Goal: Task Accomplishment & Management: Complete application form

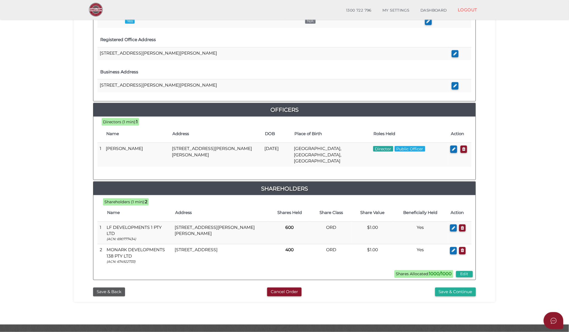
scroll to position [184, 0]
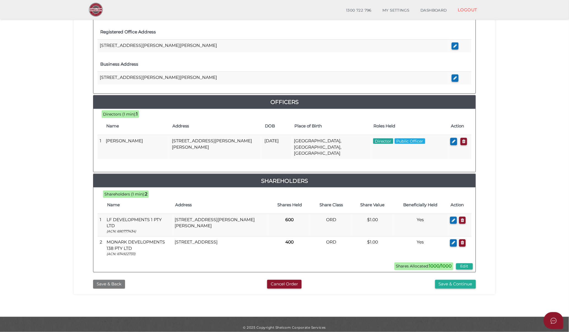
click at [108, 281] on button "Save & Back" at bounding box center [109, 284] width 32 height 9
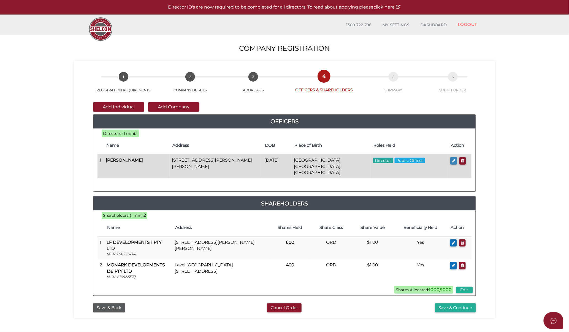
click at [451, 160] on button "button" at bounding box center [454, 160] width 7 height 7
checkbox input "true"
type input "0"
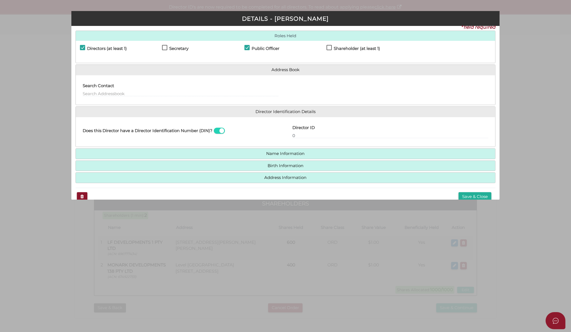
scroll to position [16, 0]
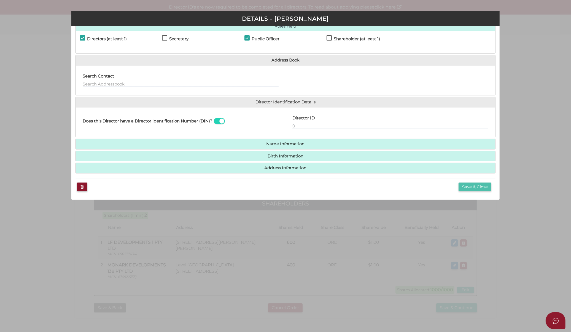
click at [476, 185] on button "Save & Close" at bounding box center [475, 186] width 33 height 9
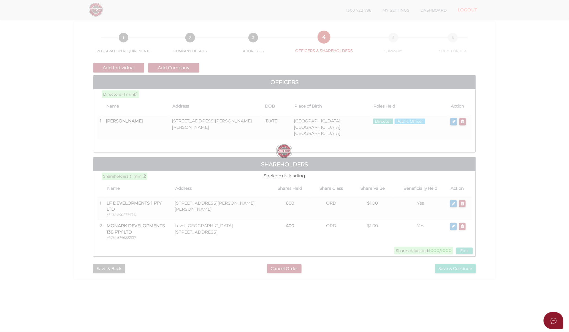
scroll to position [46, 0]
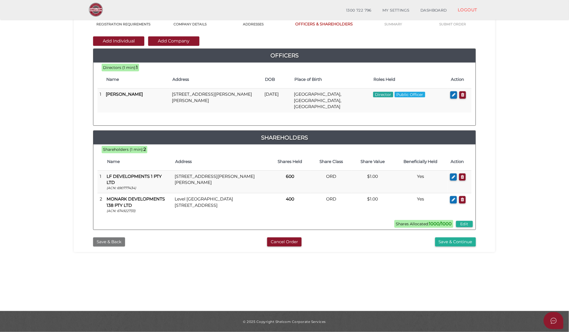
click at [114, 238] on button "Save & Back" at bounding box center [109, 241] width 32 height 9
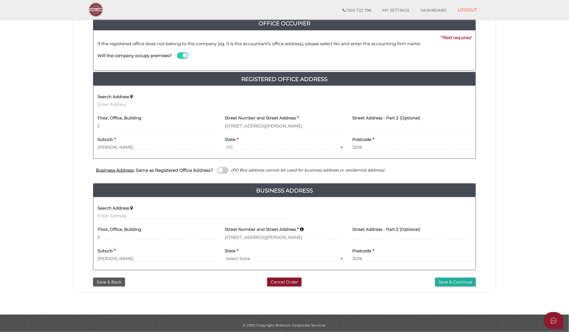
scroll to position [70, 0]
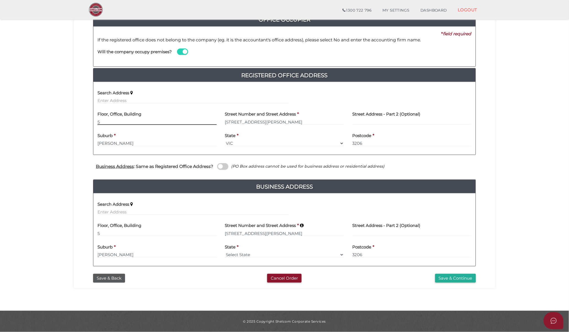
click at [115, 124] on input "5" at bounding box center [157, 122] width 119 height 6
type input "5/"
click at [514, 137] on section "Company Registration a4c42ae3dabf55cf6f953a9d6a3b28f5 1 REGISTRATION REQUIREMEN…" at bounding box center [284, 128] width 569 height 366
drag, startPoint x: 161, startPoint y: 122, endPoint x: 43, endPoint y: 112, distance: 118.5
click at [43, 112] on section "Company Registration a4c42ae3dabf55cf6f953a9d6a3b28f5 1 REGISTRATION REQUIREMEN…" at bounding box center [284, 128] width 569 height 366
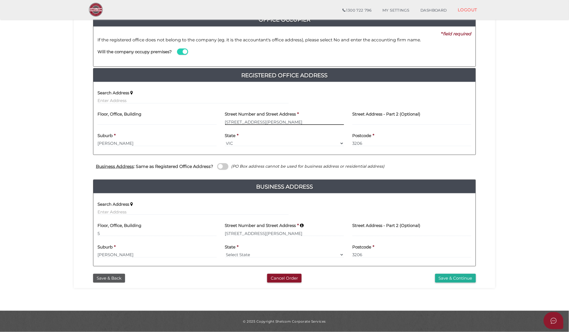
drag, startPoint x: 269, startPoint y: 122, endPoint x: 214, endPoint y: 121, distance: 55.1
click at [214, 121] on div "Floor, Office, Building Street Number and Street Address * 1-3 Faussett Street …" at bounding box center [284, 118] width 383 height 21
click at [177, 123] on input "text" at bounding box center [157, 122] width 119 height 6
click at [265, 123] on input "text" at bounding box center [284, 122] width 119 height 6
type input "5"
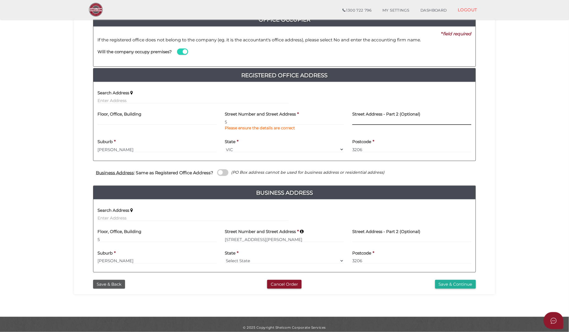
paste input "[STREET_ADDRESS][PERSON_NAME]"
type input "[STREET_ADDRESS][PERSON_NAME]"
click at [302, 121] on input "5" at bounding box center [284, 122] width 119 height 6
click at [461, 118] on div "Street Address - Part 2 (Optional) 1-3 Faussett Street" at bounding box center [412, 116] width 119 height 17
click at [146, 240] on input "5" at bounding box center [157, 239] width 119 height 6
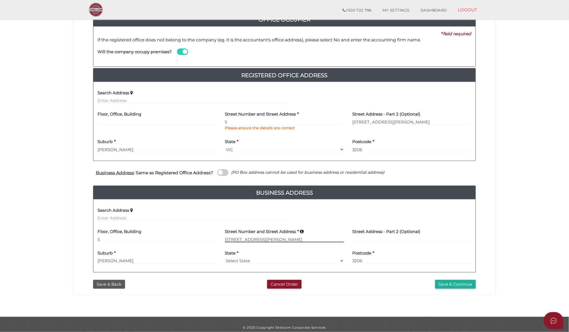
drag, startPoint x: 266, startPoint y: 241, endPoint x: 208, endPoint y: 236, distance: 58.1
click at [208, 236] on div "Floor, Office, Building 5 Street Number and Street Address * 1-3 Faussett Stree…" at bounding box center [284, 235] width 383 height 21
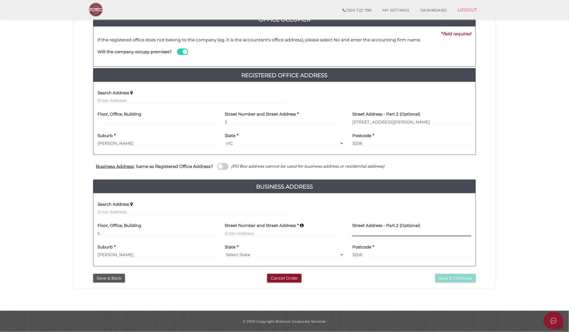
click at [371, 239] on div "Street Address - Part 2 (Optional)" at bounding box center [412, 229] width 128 height 21
paste input "1-3 Faussett Street"
type input "1-3 Faussett Street"
click at [263, 232] on input at bounding box center [284, 233] width 119 height 6
type input "5"
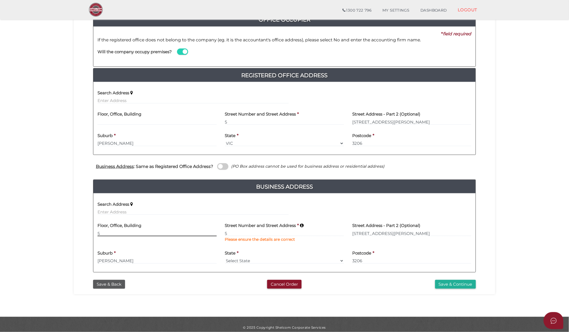
click at [106, 232] on input "5" at bounding box center [157, 233] width 119 height 6
click at [487, 216] on div "Office Occupier Yes * field required If the registered office does not belong t…" at bounding box center [284, 140] width 413 height 274
click at [463, 283] on button "Save & Continue" at bounding box center [455, 284] width 41 height 9
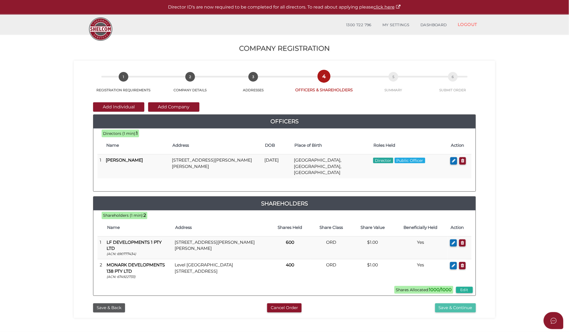
click at [449, 303] on button "Save & Continue" at bounding box center [455, 307] width 41 height 9
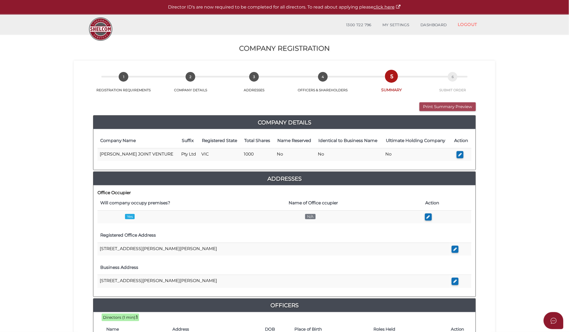
click at [464, 105] on button "Print Summary Preview" at bounding box center [448, 106] width 57 height 9
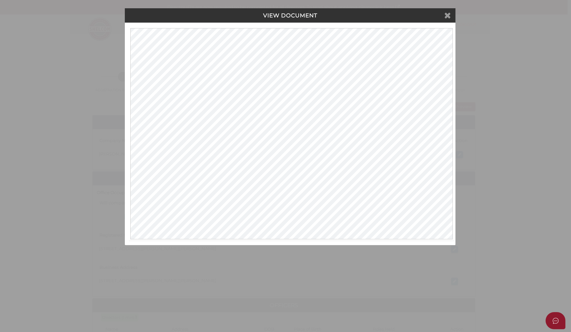
click at [445, 15] on icon at bounding box center [447, 15] width 7 height 8
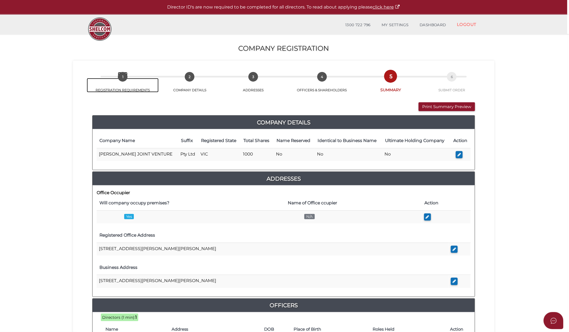
click at [131, 87] on link "1 REGISTRATION REQUIREMENTS" at bounding box center [123, 85] width 72 height 14
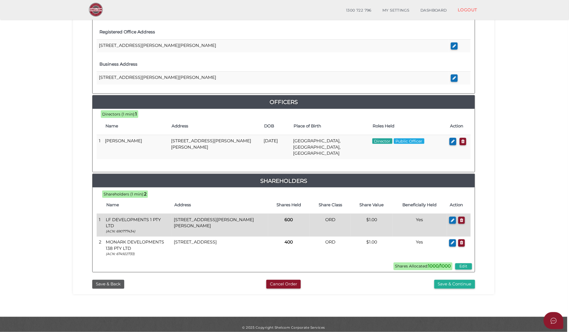
scroll to position [184, 0]
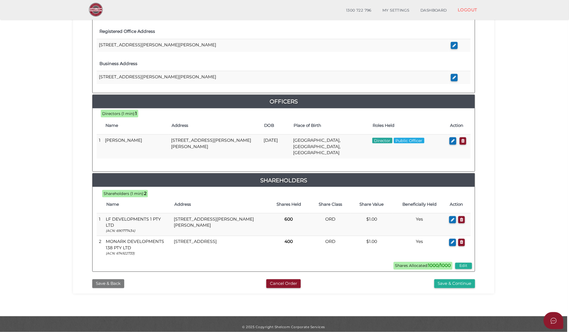
click at [107, 282] on button "Save & Back" at bounding box center [108, 283] width 32 height 9
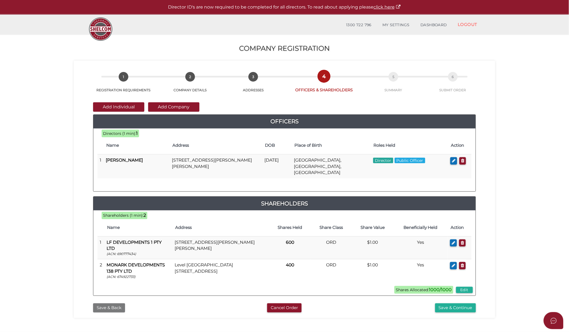
click at [106, 303] on button "Save & Back" at bounding box center [109, 307] width 32 height 9
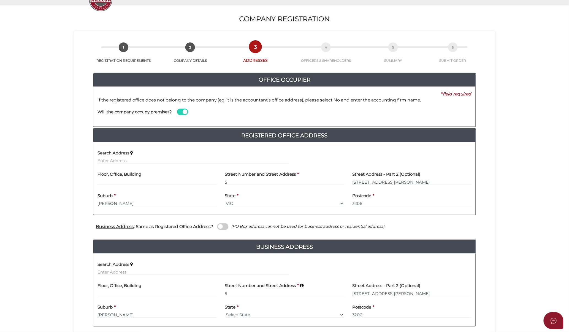
scroll to position [70, 0]
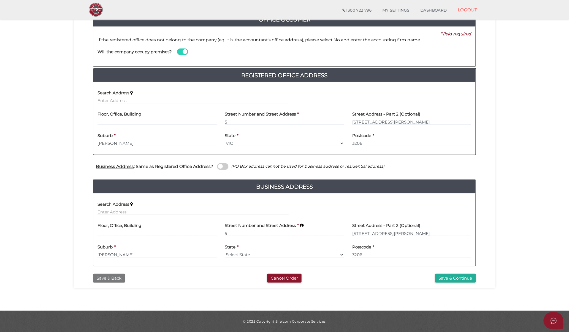
click at [109, 277] on button "Save & Back" at bounding box center [109, 278] width 32 height 9
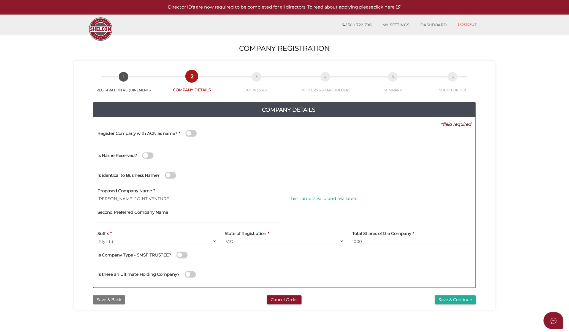
click at [106, 302] on button "Save & Back" at bounding box center [109, 299] width 32 height 9
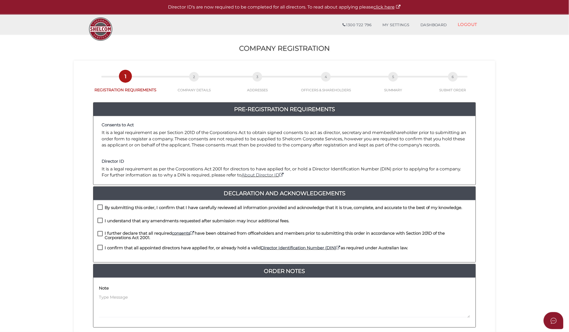
click at [128, 211] on label "By submitting this order, I confirm that I have carefully reviewed all informat…" at bounding box center [280, 208] width 365 height 7
checkbox input "true"
click at [126, 220] on h4 "I understand that any amendments requested after submission may incur additiona…" at bounding box center [197, 221] width 185 height 5
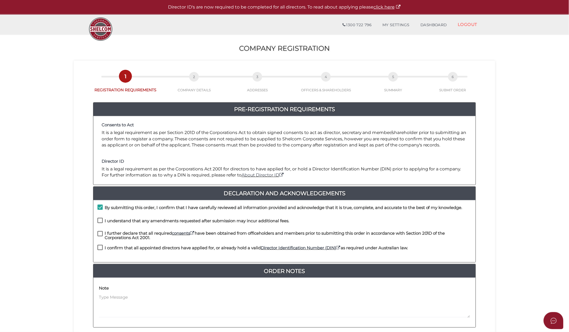
checkbox input "true"
click at [119, 230] on div "I understand that any amendments requested after submission may incur additiona…" at bounding box center [284, 224] width 383 height 13
click at [120, 237] on h4 "I further declare that all required consents have been obtained from officehold…" at bounding box center [288, 235] width 367 height 9
checkbox input "true"
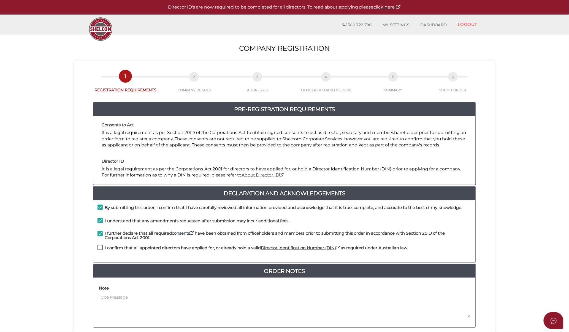
click at [121, 246] on h4 "I confirm that all appointed directors have applied for, or already hold a vali…" at bounding box center [256, 248] width 303 height 5
checkbox input "true"
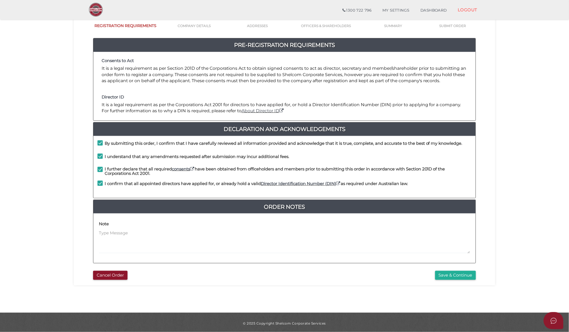
scroll to position [46, 0]
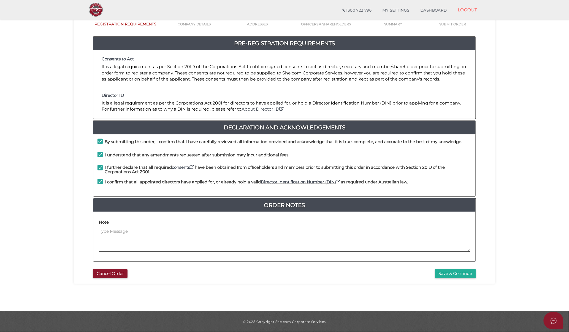
click at [459, 266] on div "Pre-Registration Requirements Consents to Act It is a legal requirement as per …" at bounding box center [284, 151] width 391 height 230
click at [454, 272] on button "Save & Continue" at bounding box center [455, 273] width 41 height 9
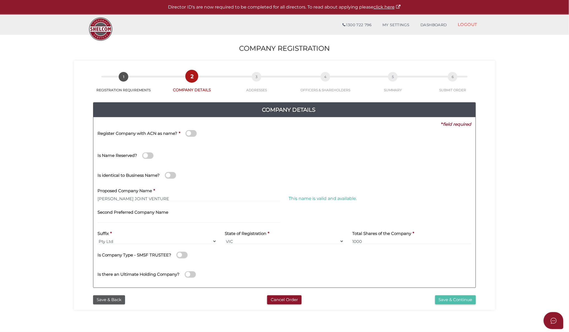
click at [451, 301] on button "Save & Continue" at bounding box center [455, 299] width 41 height 9
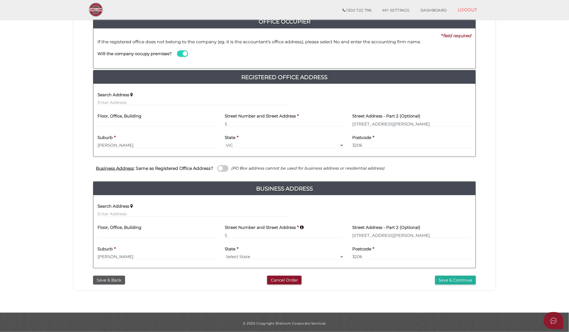
scroll to position [70, 0]
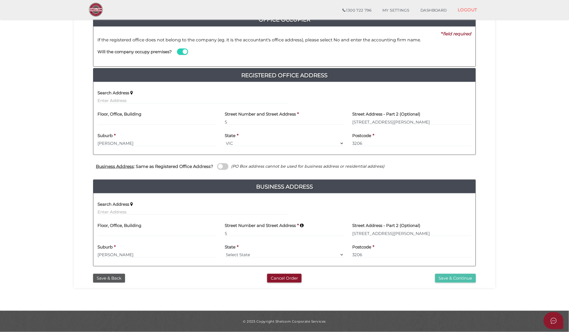
click at [458, 277] on button "Save & Continue" at bounding box center [455, 278] width 41 height 9
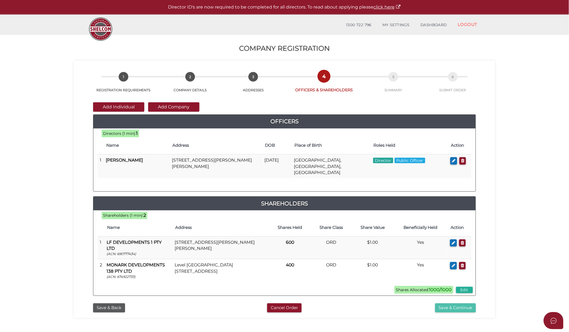
click at [461, 303] on button "Save & Continue" at bounding box center [455, 307] width 41 height 9
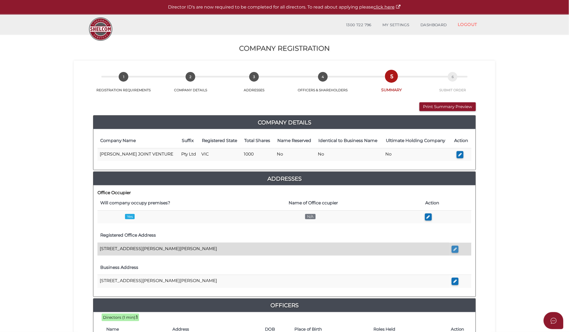
click at [456, 249] on icon "button" at bounding box center [456, 249] width 4 height 4
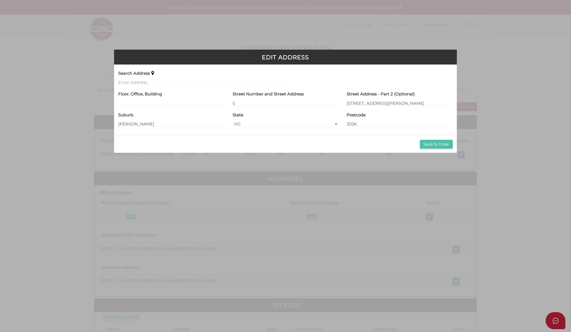
click at [424, 145] on button "Save & Close" at bounding box center [436, 144] width 33 height 9
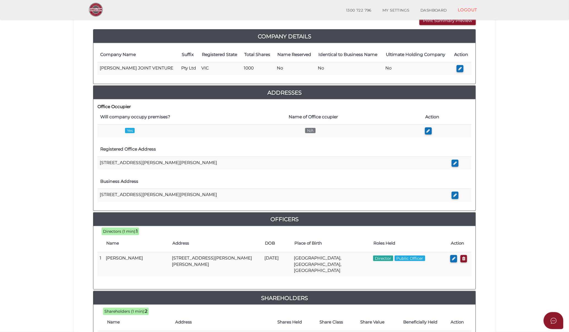
scroll to position [62, 0]
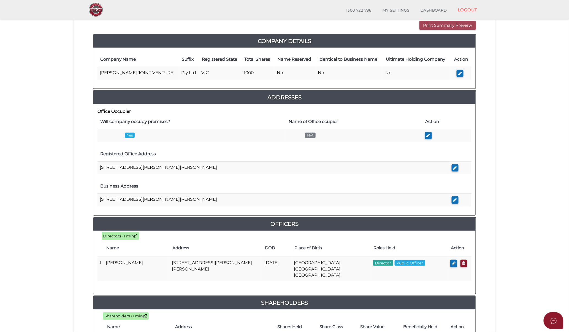
click at [431, 23] on button "Print Summary Preview" at bounding box center [448, 25] width 57 height 9
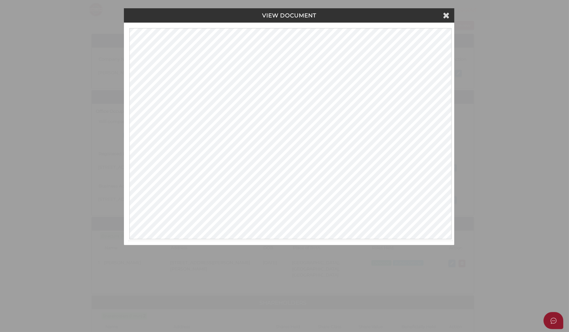
scroll to position [0, 0]
click at [445, 16] on icon at bounding box center [447, 15] width 7 height 8
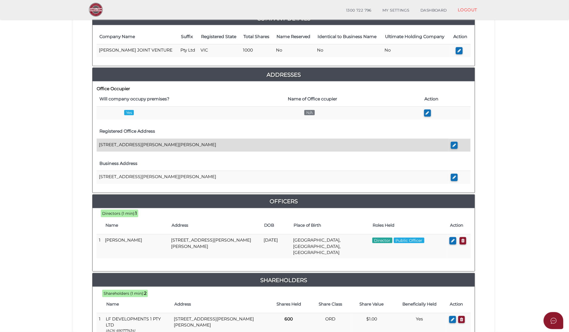
scroll to position [31, 0]
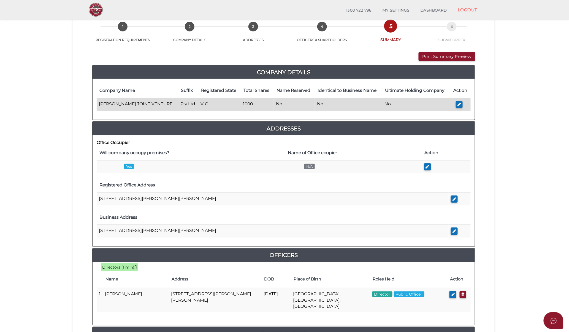
click at [465, 103] on td at bounding box center [461, 104] width 20 height 13
click at [460, 106] on icon "button" at bounding box center [460, 104] width 4 height 4
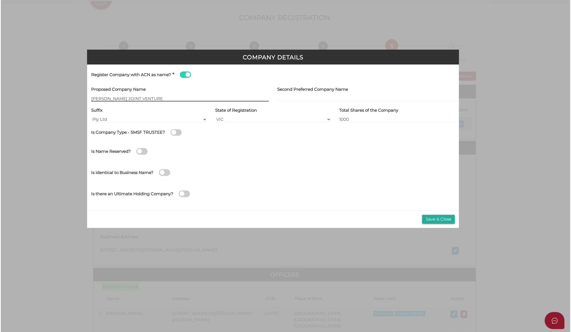
scroll to position [0, 0]
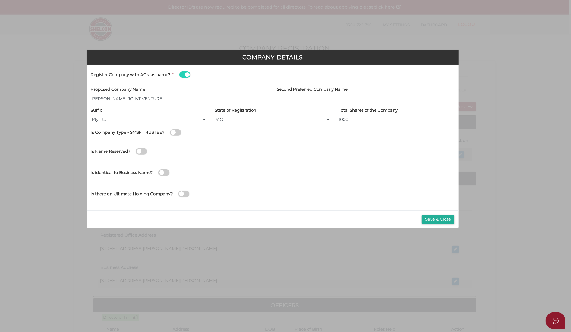
type input "[[ACN Number]]"
click at [429, 215] on button "Save & Close" at bounding box center [438, 219] width 33 height 9
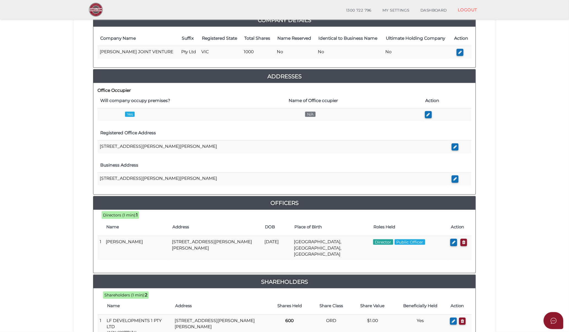
scroll to position [92, 0]
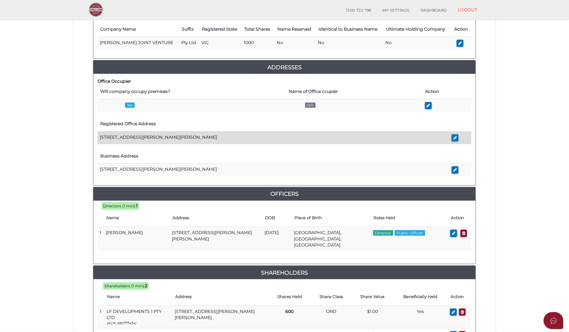
click at [214, 133] on td "[STREET_ADDRESS][PERSON_NAME][PERSON_NAME]" at bounding box center [274, 137] width 352 height 13
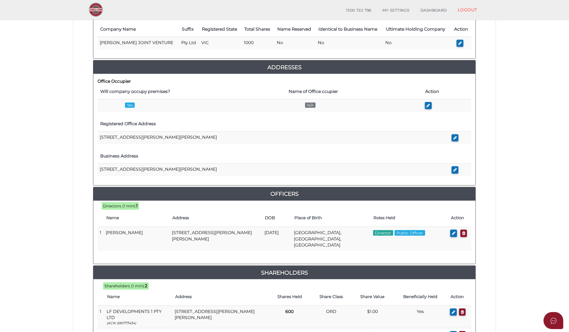
click at [452, 137] on button "button" at bounding box center [455, 137] width 7 height 7
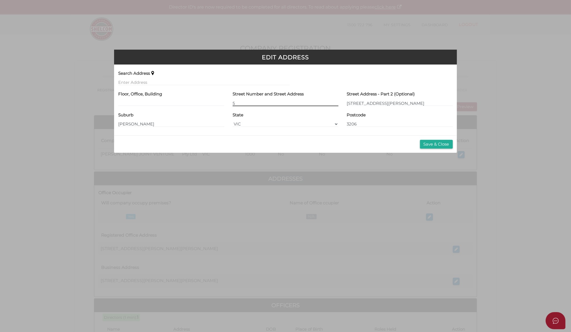
click at [266, 102] on input "5" at bounding box center [286, 103] width 106 height 6
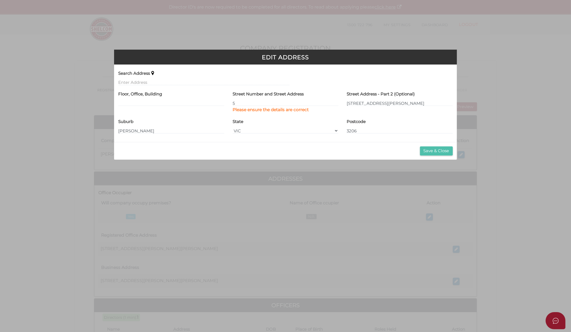
drag, startPoint x: 447, startPoint y: 152, endPoint x: 427, endPoint y: 150, distance: 20.3
click at [447, 152] on button "Save & Close" at bounding box center [436, 150] width 33 height 9
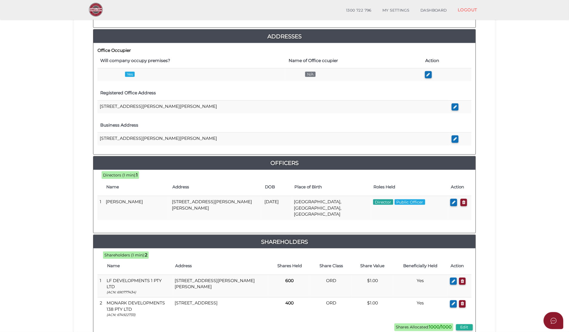
scroll to position [184, 0]
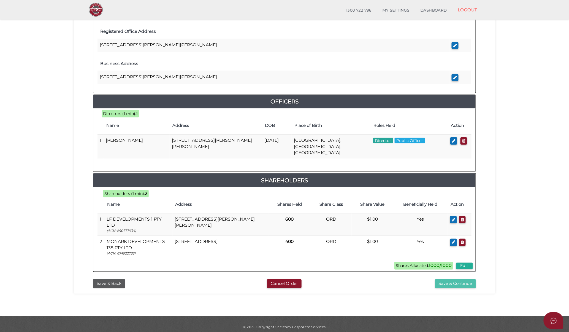
click at [450, 279] on button "Save & Continue" at bounding box center [455, 283] width 41 height 9
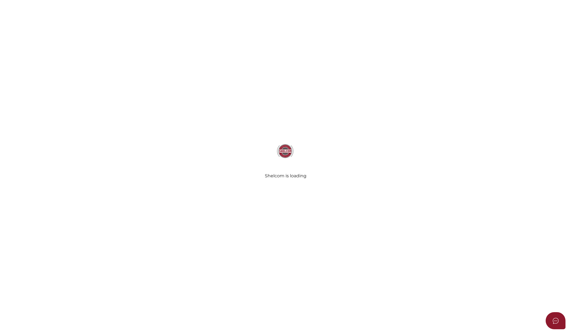
select select "Comb Binding"
select select "No"
radio input "true"
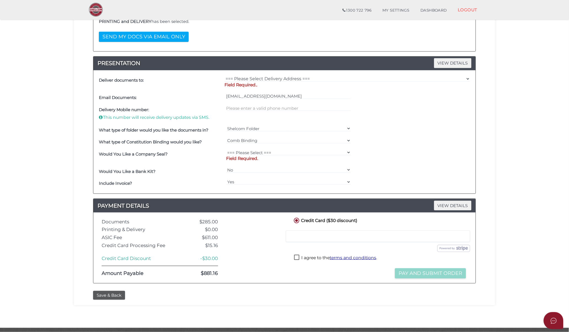
scroll to position [122, 0]
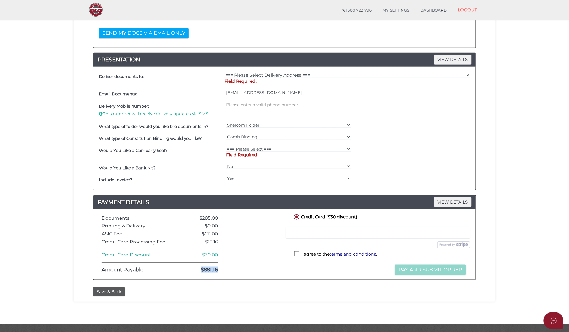
drag, startPoint x: 198, startPoint y: 270, endPoint x: 219, endPoint y: 270, distance: 21.2
click at [219, 270] on div "$881.16" at bounding box center [200, 270] width 44 height 6
copy div "$881.16"
click at [119, 290] on button "Save & Back" at bounding box center [109, 291] width 32 height 9
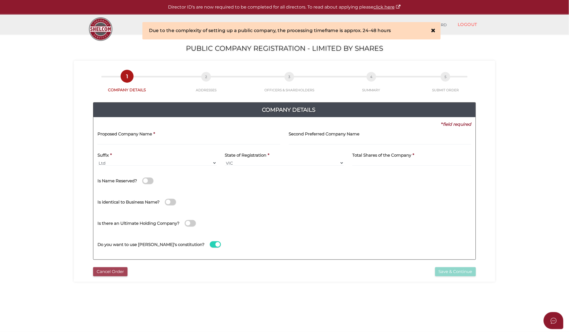
click at [109, 273] on button "Cancel Order" at bounding box center [110, 271] width 34 height 9
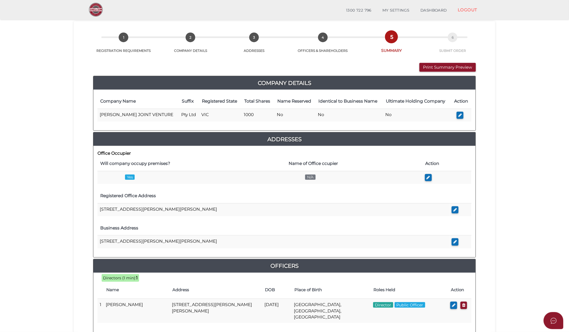
scroll to position [31, 0]
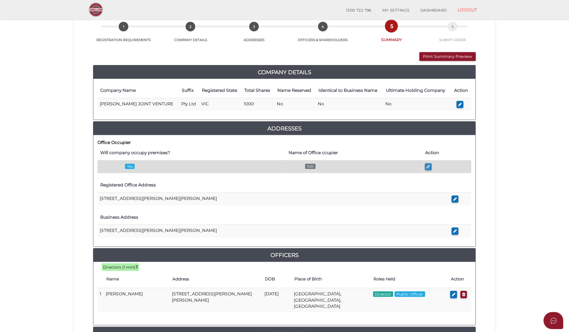
click at [427, 168] on icon "button" at bounding box center [429, 167] width 4 height 4
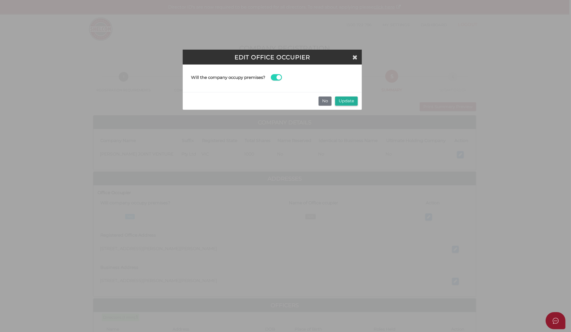
click at [358, 55] on div "Edit Office Occupier" at bounding box center [272, 57] width 179 height 15
click at [357, 56] on icon "Close" at bounding box center [355, 57] width 5 height 6
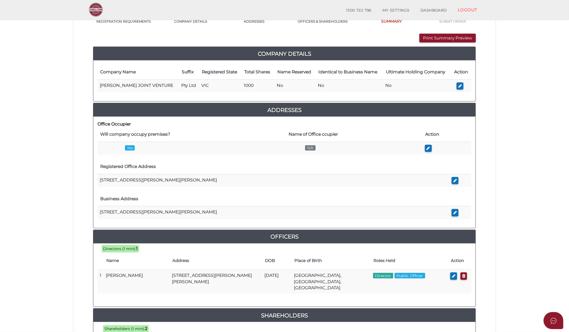
scroll to position [61, 0]
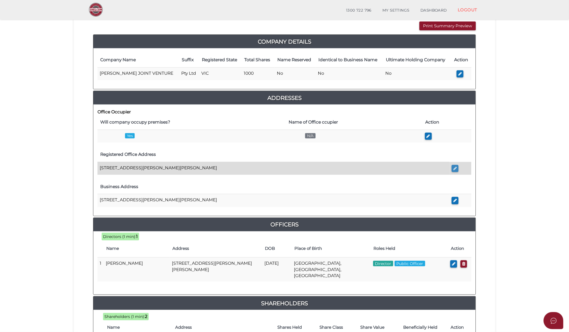
click at [455, 168] on icon "button" at bounding box center [456, 168] width 4 height 4
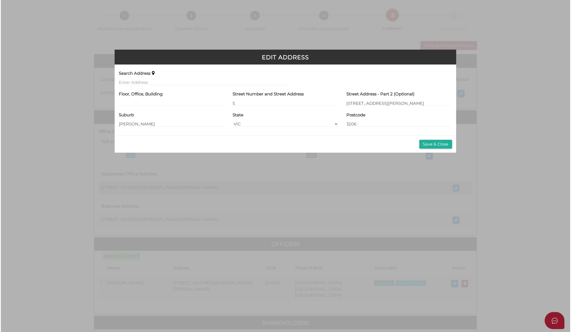
scroll to position [0, 0]
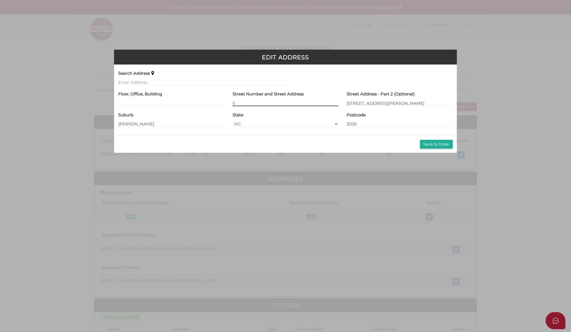
click at [269, 105] on input "5" at bounding box center [286, 103] width 106 height 6
type input "5/"
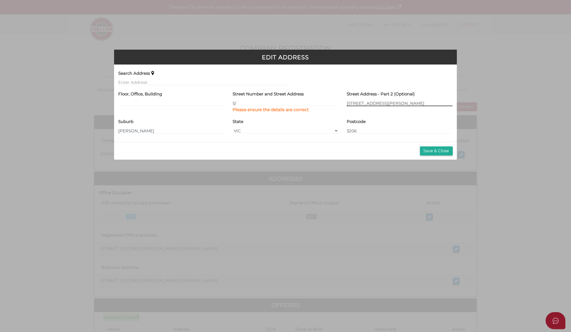
drag, startPoint x: 386, startPoint y: 103, endPoint x: 347, endPoint y: 101, distance: 39.2
click at [347, 101] on input "1-3 Faussett Street" at bounding box center [400, 103] width 106 height 6
click at [244, 100] on input "5/" at bounding box center [286, 103] width 106 height 6
paste input "1-3 Faussett Street"
type input "[STREET_ADDRESS][PERSON_NAME]"
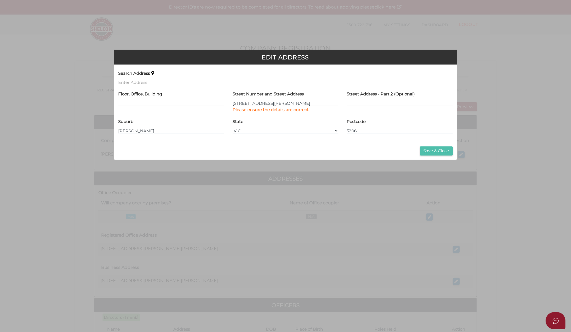
click at [437, 152] on button "Save & Close" at bounding box center [436, 150] width 33 height 9
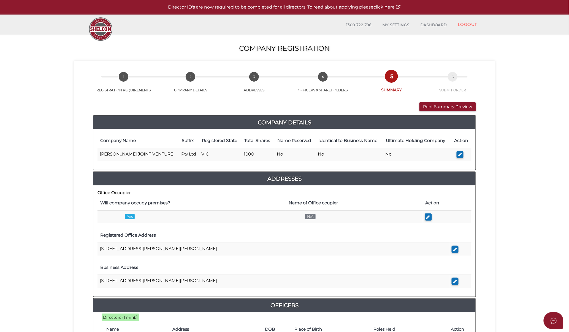
click at [456, 283] on icon "button" at bounding box center [456, 281] width 4 height 4
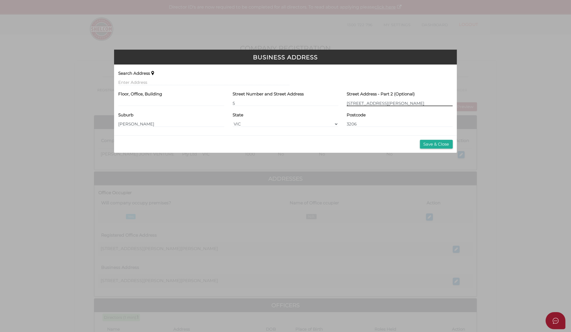
drag, startPoint x: 395, startPoint y: 104, endPoint x: 345, endPoint y: 100, distance: 50.6
click at [345, 100] on div "Street Address - Part 2 (Optional) 1-3 Faussett Street" at bounding box center [400, 100] width 114 height 21
click at [293, 104] on input "5" at bounding box center [286, 103] width 106 height 6
paste input "[STREET_ADDRESS][PERSON_NAME]"
type input "[STREET_ADDRESS][PERSON_NAME]"
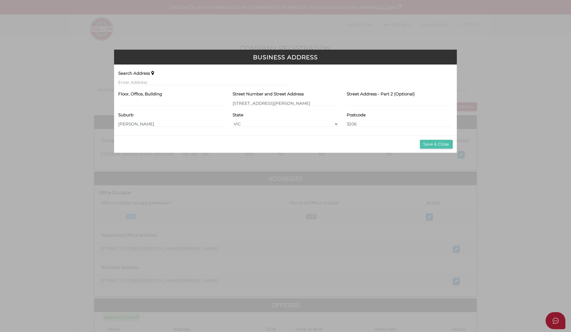
click at [439, 146] on button "Save & Close" at bounding box center [436, 144] width 33 height 9
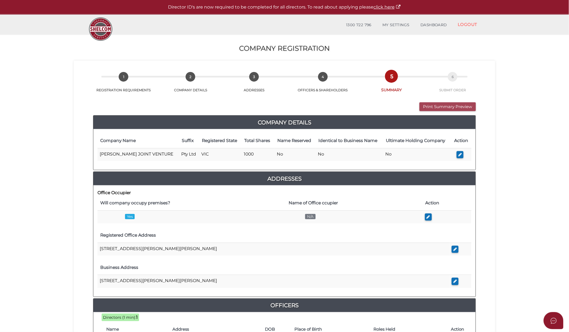
click at [453, 104] on button "Print Summary Preview" at bounding box center [448, 106] width 57 height 9
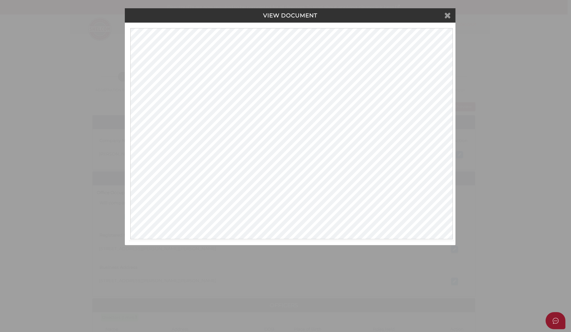
click at [445, 19] on div "VIEW DOCUMENT" at bounding box center [290, 15] width 331 height 14
click at [449, 15] on icon at bounding box center [447, 15] width 7 height 8
